Goal: Task Accomplishment & Management: Use online tool/utility

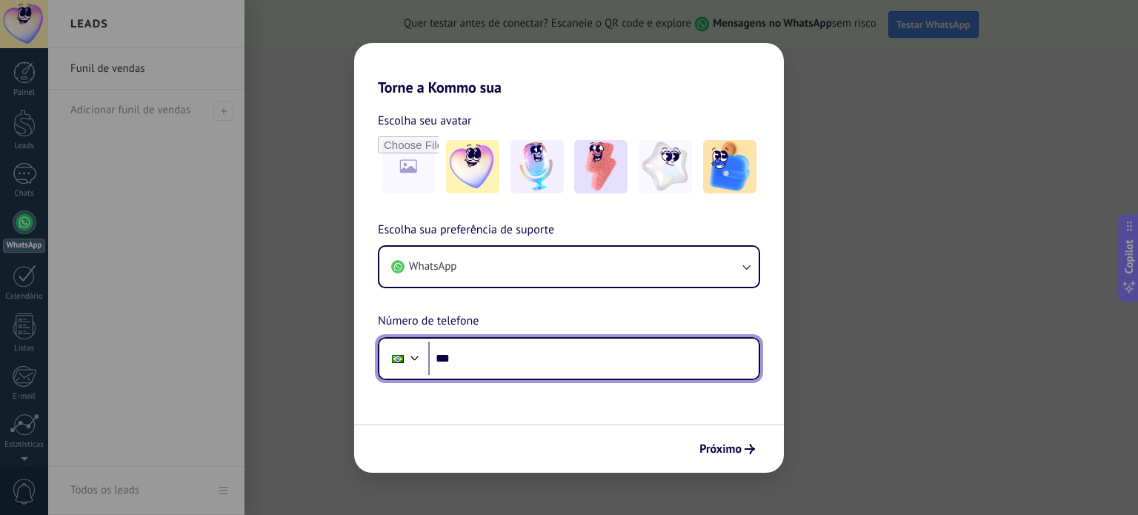
click at [549, 358] on input "***" at bounding box center [593, 358] width 330 height 34
type input "**********"
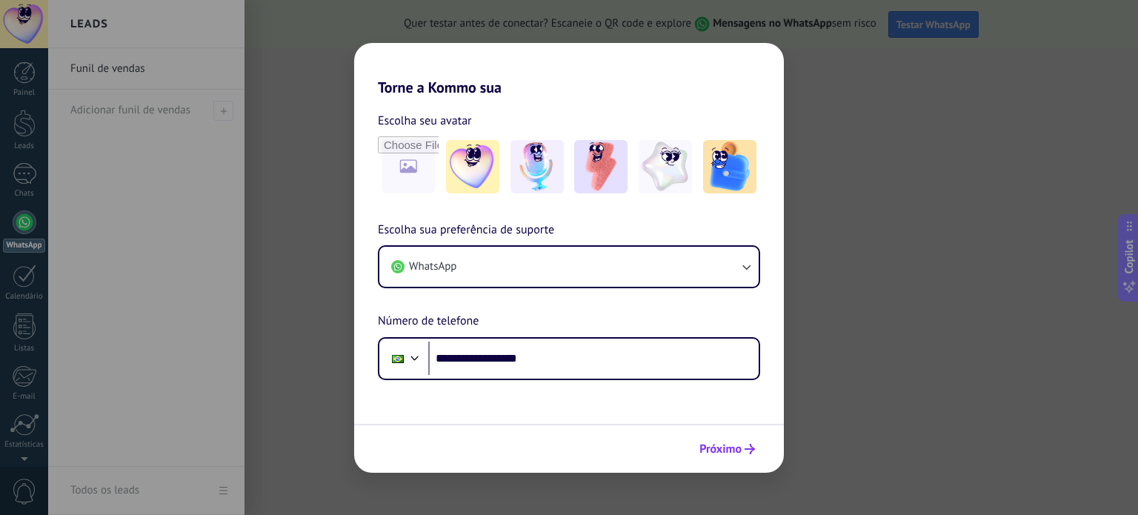
click at [740, 438] on button "Próximo" at bounding box center [727, 448] width 69 height 25
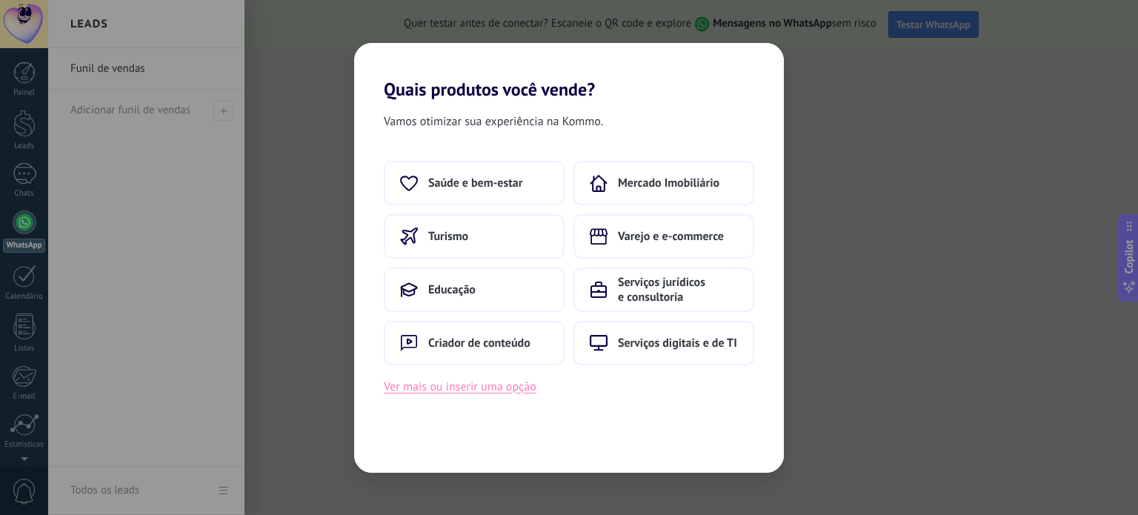
click at [457, 390] on button "Ver mais ou inserir uma opção" at bounding box center [460, 386] width 153 height 19
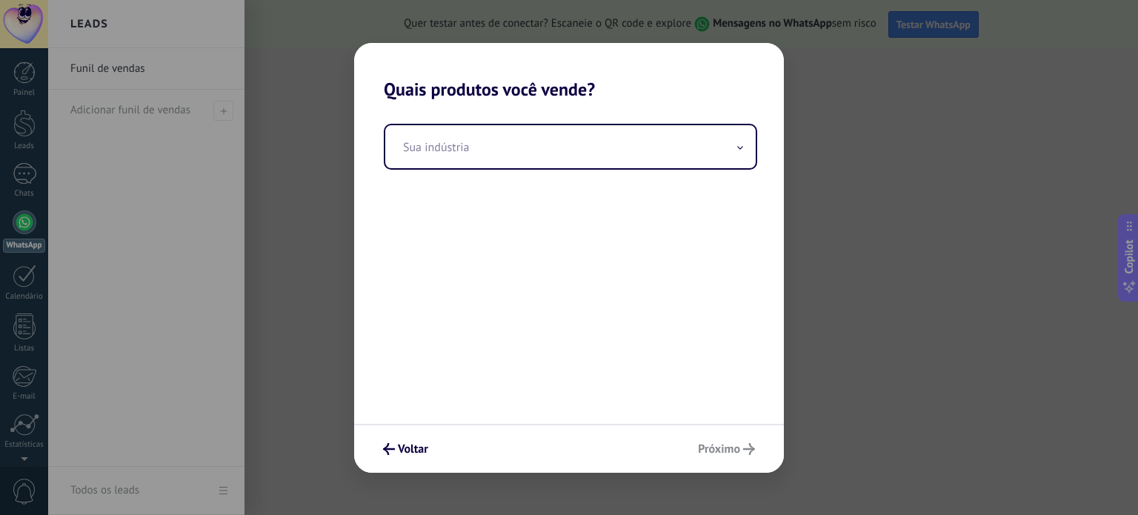
click at [501, 118] on div "Sua indústria" at bounding box center [569, 262] width 430 height 324
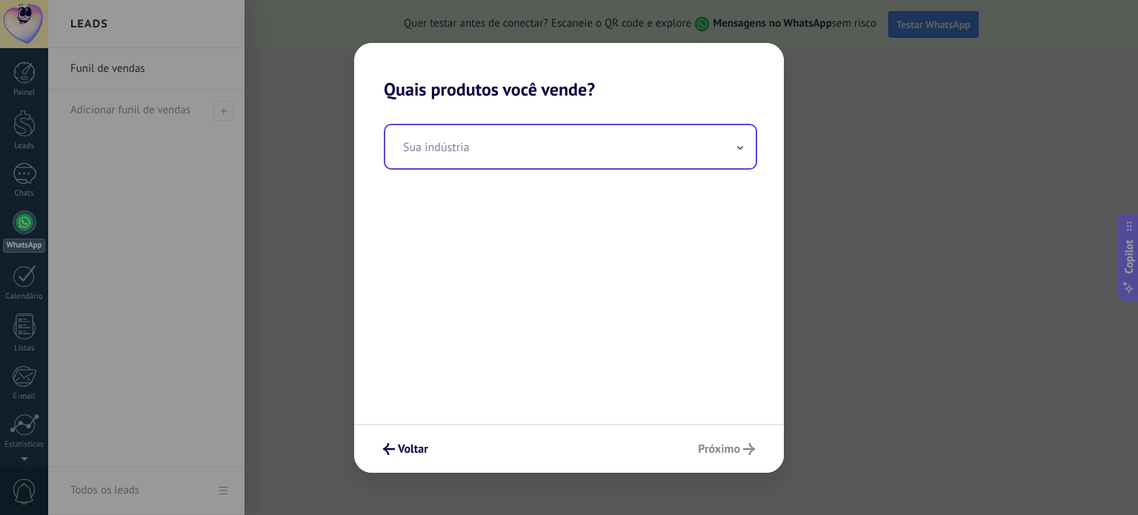
click at [498, 150] on input "text" at bounding box center [570, 146] width 370 height 43
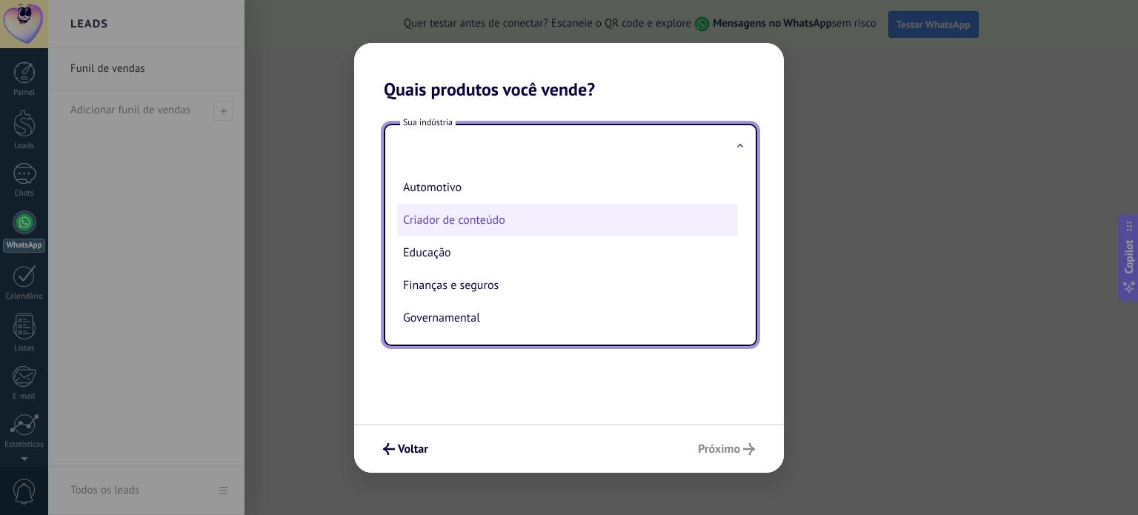
click at [471, 224] on li "Criador de conteúdo" at bounding box center [567, 220] width 341 height 33
type input "**********"
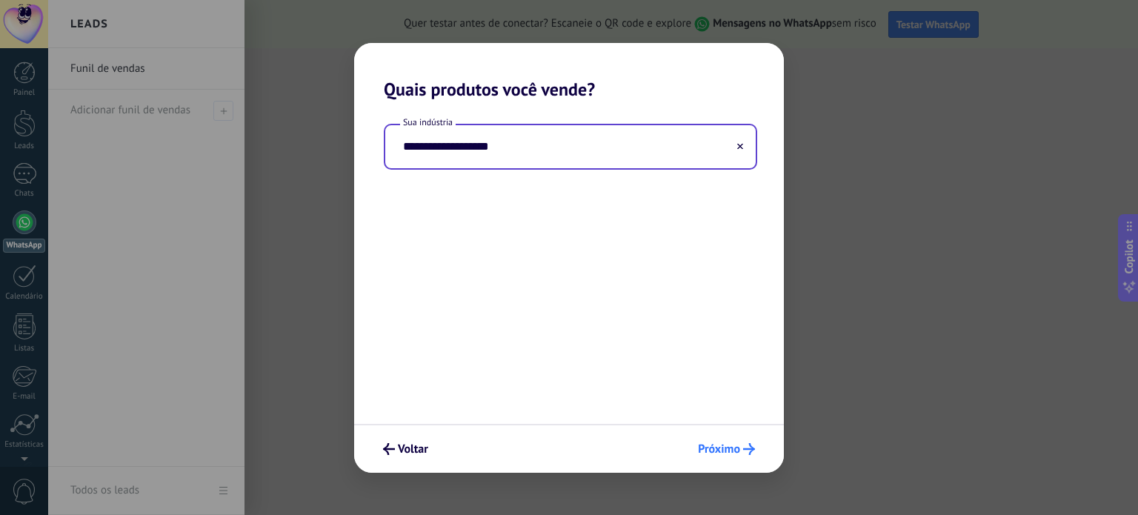
click at [723, 453] on span "Próximo" at bounding box center [719, 449] width 42 height 10
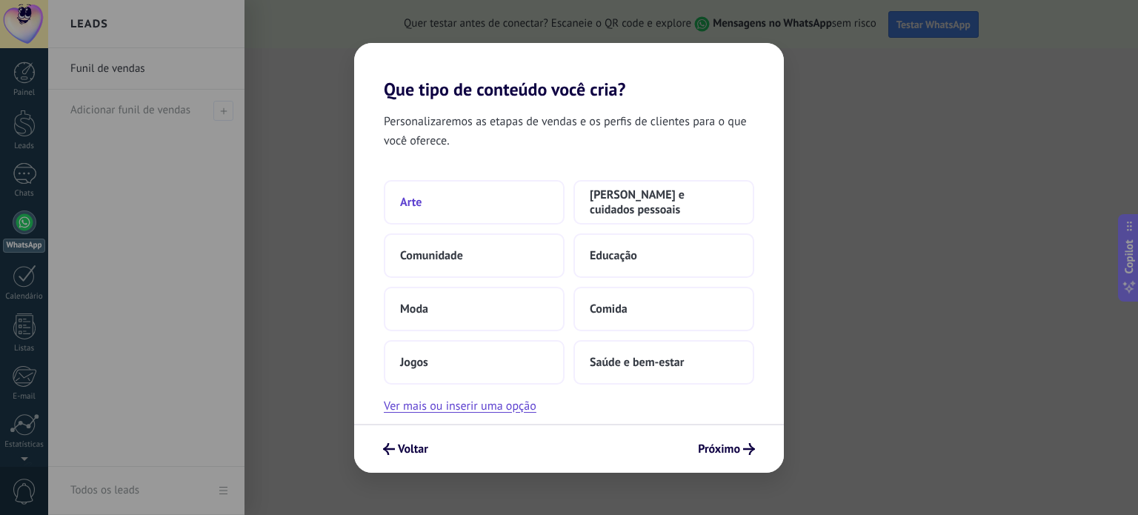
click at [482, 181] on button "Arte" at bounding box center [474, 202] width 181 height 44
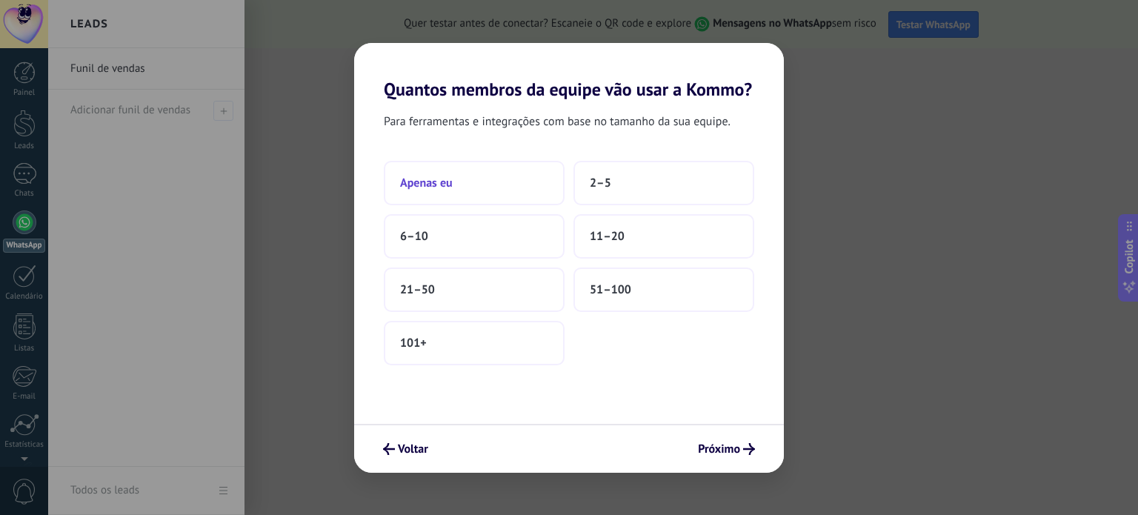
click at [444, 184] on span "Apenas eu" at bounding box center [426, 183] width 53 height 15
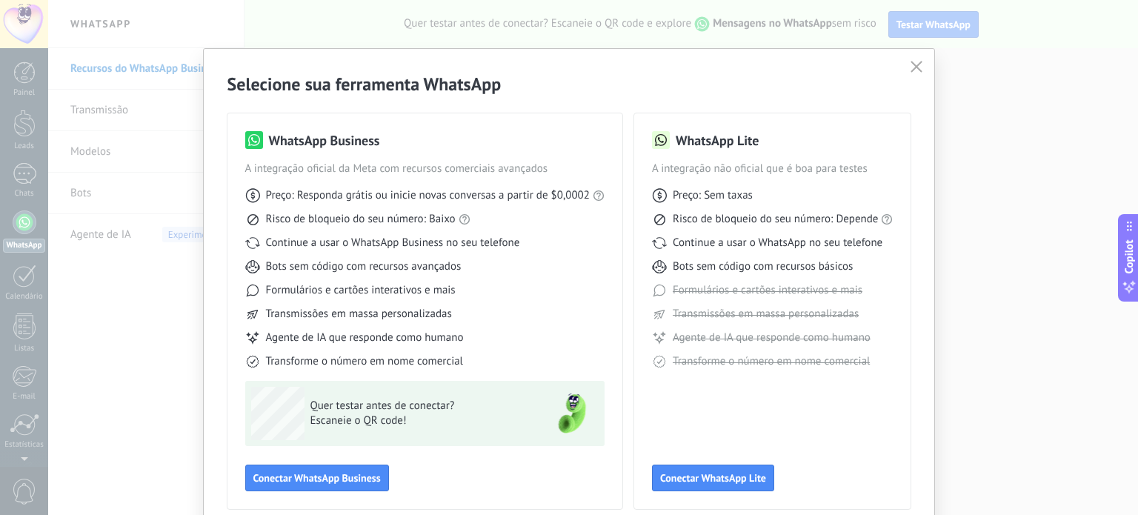
click at [281, 124] on div "WhatsApp Business A integração oficial da Meta com recursos comerciais avançado…" at bounding box center [424, 311] width 395 height 396
click at [322, 480] on span "Conectar WhatsApp Business" at bounding box center [316, 478] width 127 height 10
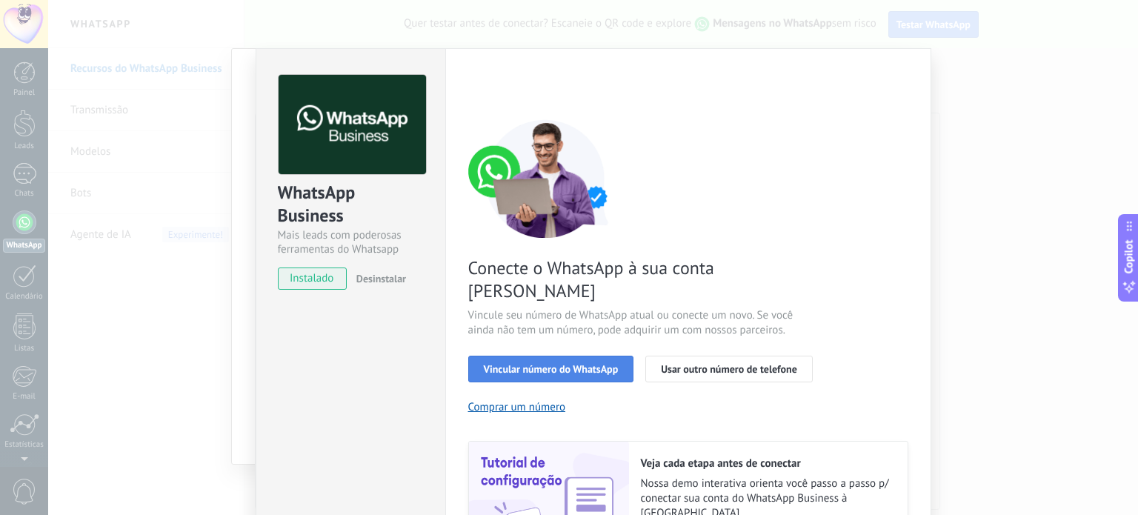
click at [573, 356] on button "Vincular número do WhatsApp" at bounding box center [551, 369] width 166 height 27
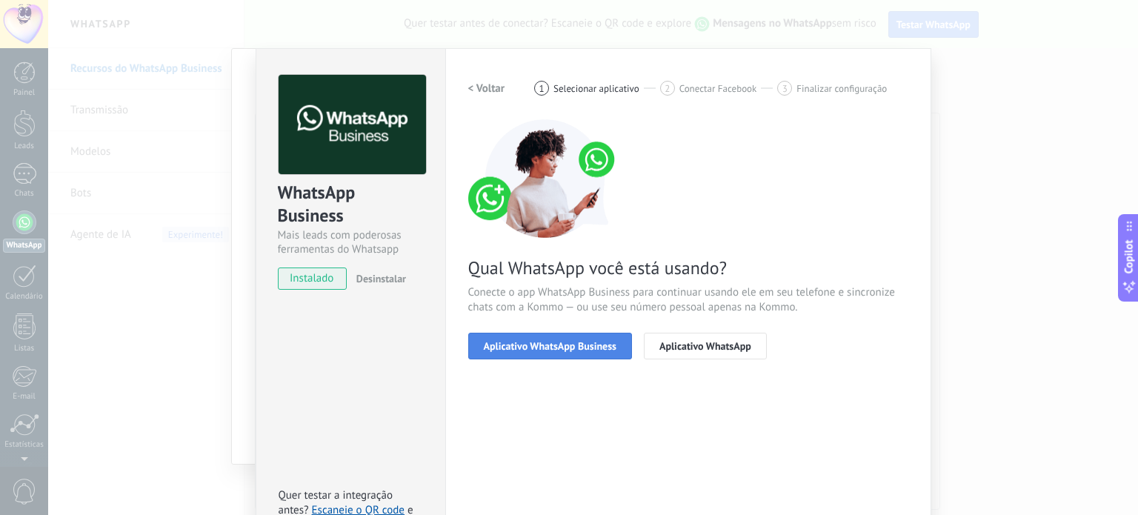
click at [579, 338] on button "Aplicativo WhatsApp Business" at bounding box center [550, 346] width 164 height 27
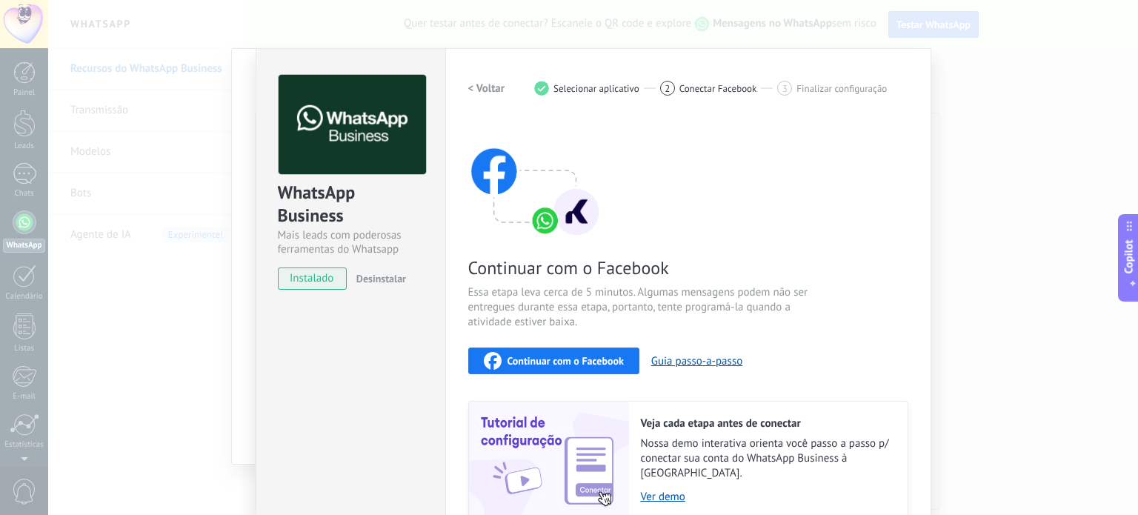
click at [612, 303] on span "Essa etapa leva cerca de 5 minutos. Algumas mensagens podem não ser entregues d…" at bounding box center [644, 307] width 353 height 44
drag, startPoint x: 616, startPoint y: 373, endPoint x: 613, endPoint y: 366, distance: 8.0
click at [614, 372] on div "Continuar com o Facebook Essa etapa leva cerca de 5 minutos. Algumas mensagens …" at bounding box center [688, 319] width 440 height 400
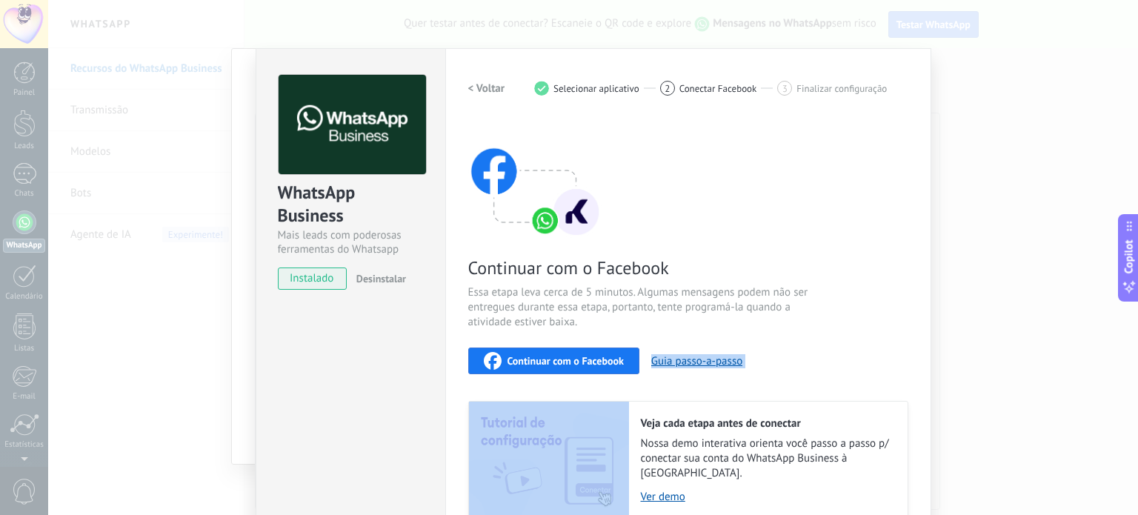
click at [613, 362] on span "Continuar com o Facebook" at bounding box center [565, 361] width 116 height 10
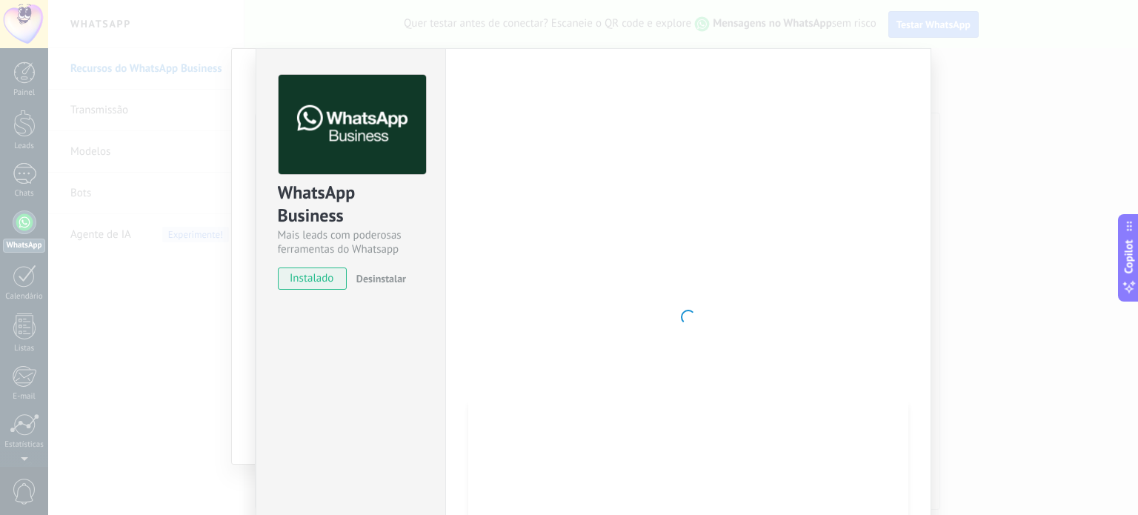
click at [508, 169] on div at bounding box center [688, 317] width 440 height 484
click at [316, 280] on span "instalado" at bounding box center [312, 278] width 67 height 22
click at [318, 280] on span "instalado" at bounding box center [312, 278] width 67 height 22
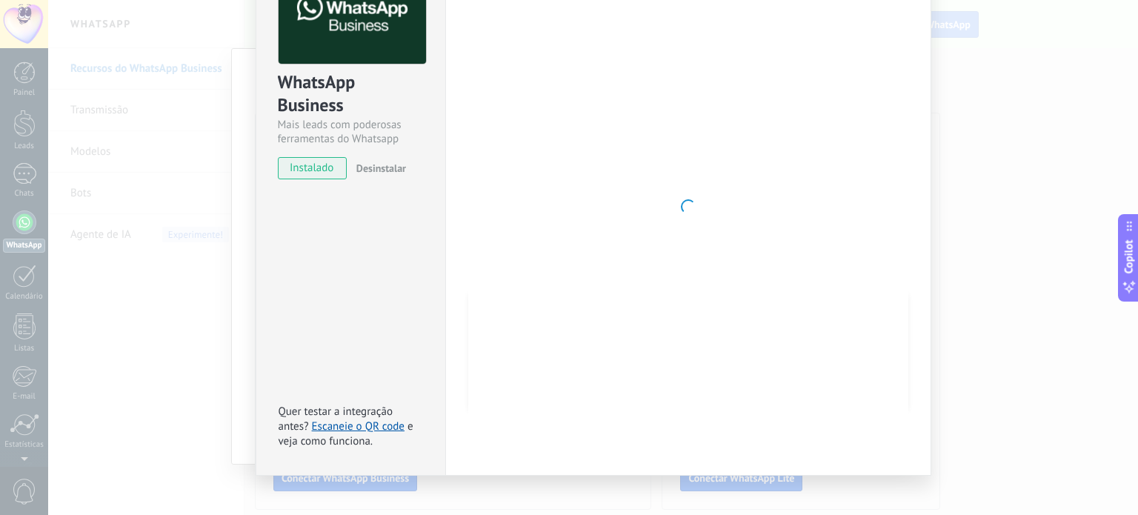
scroll to position [114, 0]
